Goal: Check status: Check status

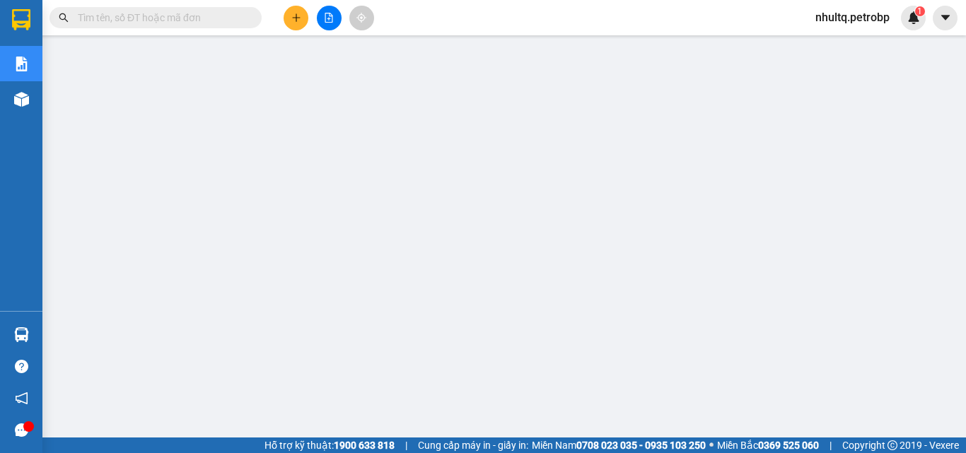
click at [160, 24] on input "text" at bounding box center [161, 18] width 167 height 16
paste input "TDM2508300003"
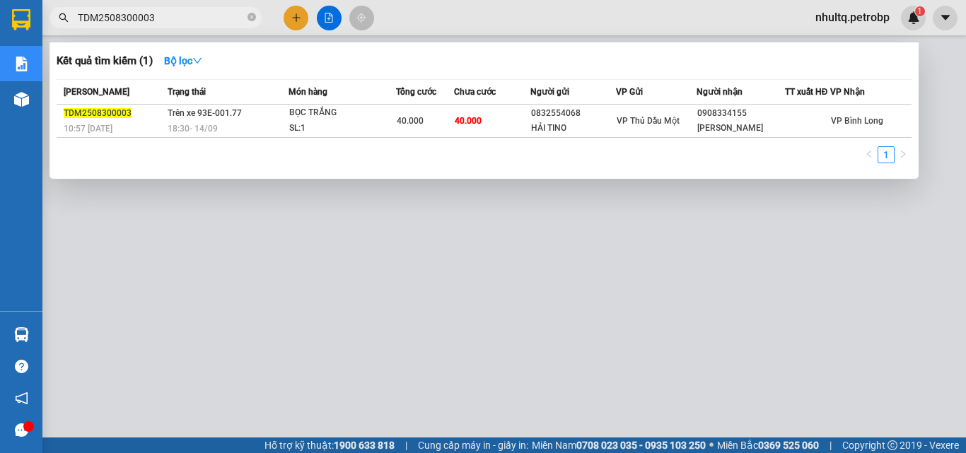
type input "TDM2508300003"
click at [94, 18] on input "TDM2508300003" at bounding box center [161, 18] width 167 height 16
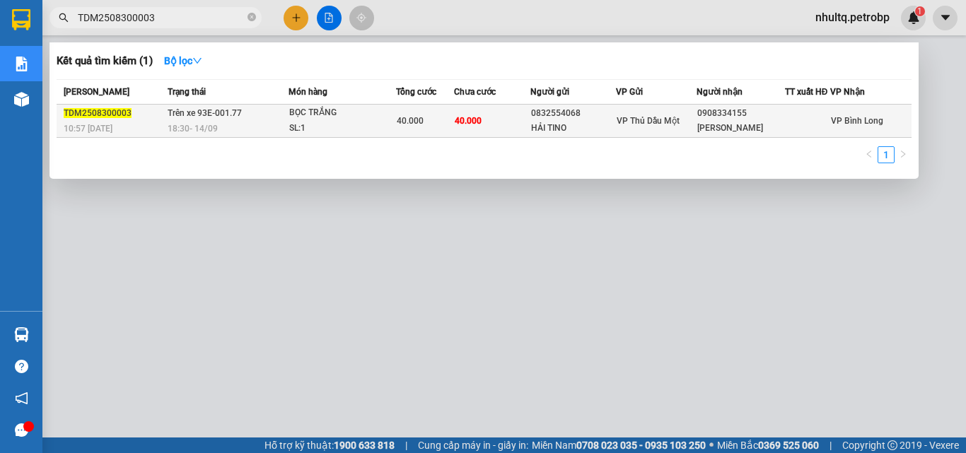
click at [100, 113] on span "TDM2508300003" at bounding box center [98, 113] width 68 height 10
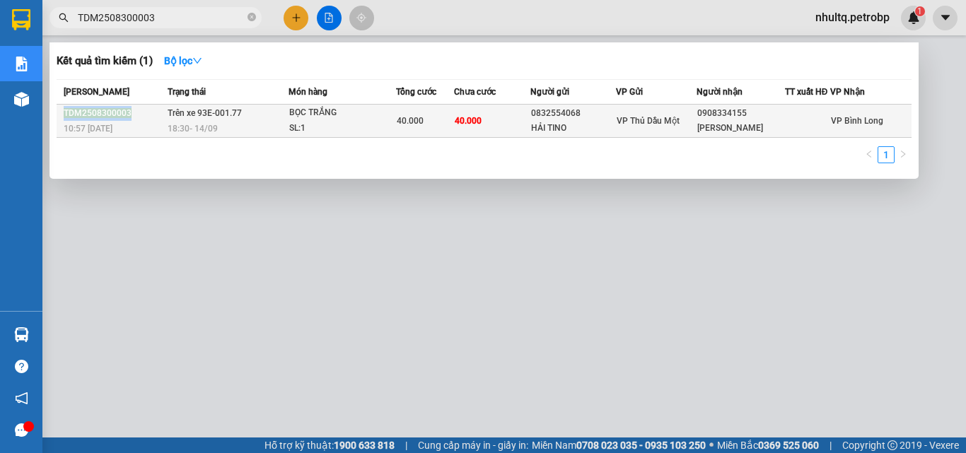
click at [100, 113] on span "TDM2508300003" at bounding box center [98, 113] width 68 height 10
click at [105, 115] on span "TDM2508300003" at bounding box center [98, 113] width 68 height 10
click at [106, 115] on span "TDM2508300003" at bounding box center [98, 113] width 68 height 10
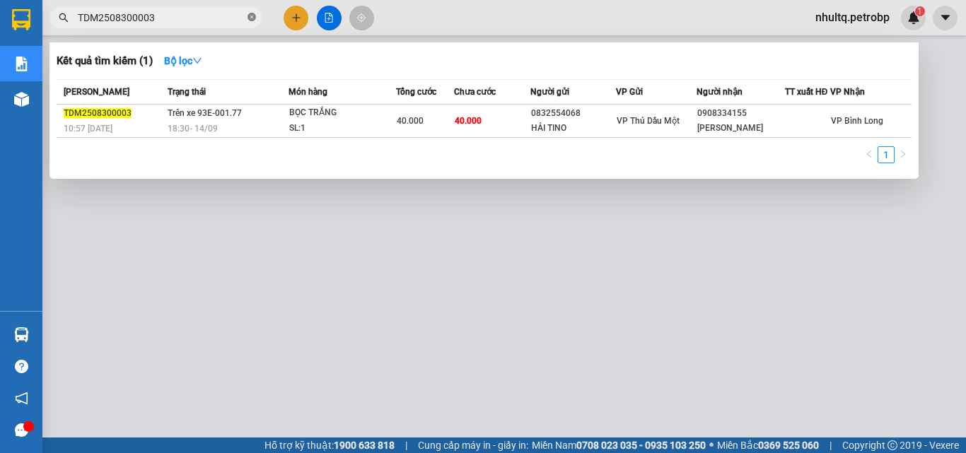
click at [252, 16] on icon "close-circle" at bounding box center [251, 17] width 8 height 8
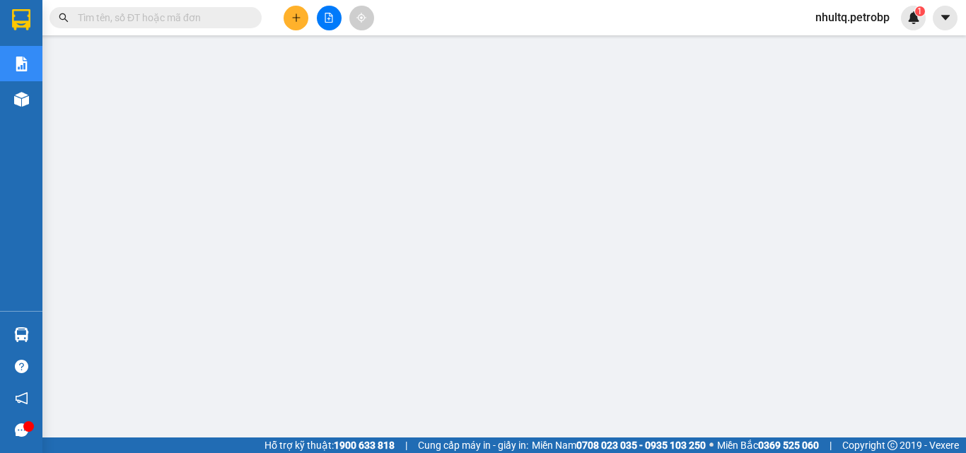
click at [193, 18] on input "text" at bounding box center [161, 18] width 167 height 16
click at [108, 17] on input "text" at bounding box center [161, 18] width 167 height 16
paste input "TDM2508300003"
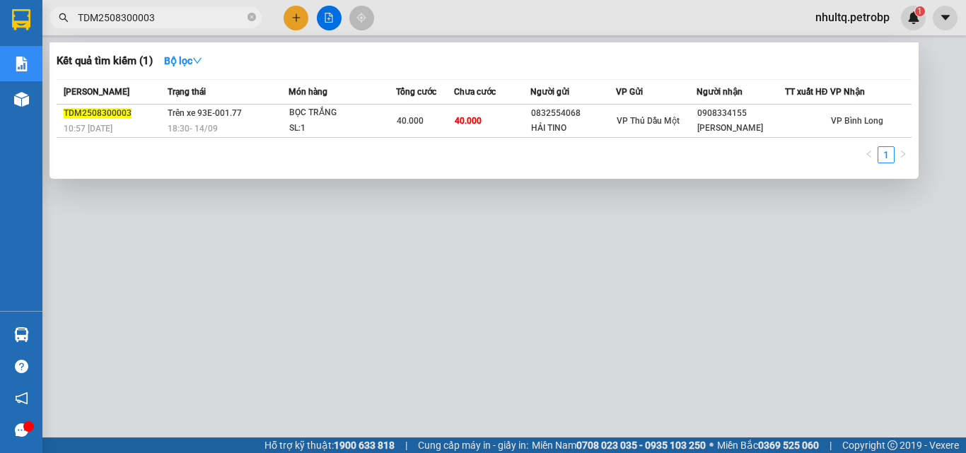
type input "TDM2508300003"
click at [342, 337] on div at bounding box center [483, 226] width 966 height 453
